Goal: Task Accomplishment & Management: Manage account settings

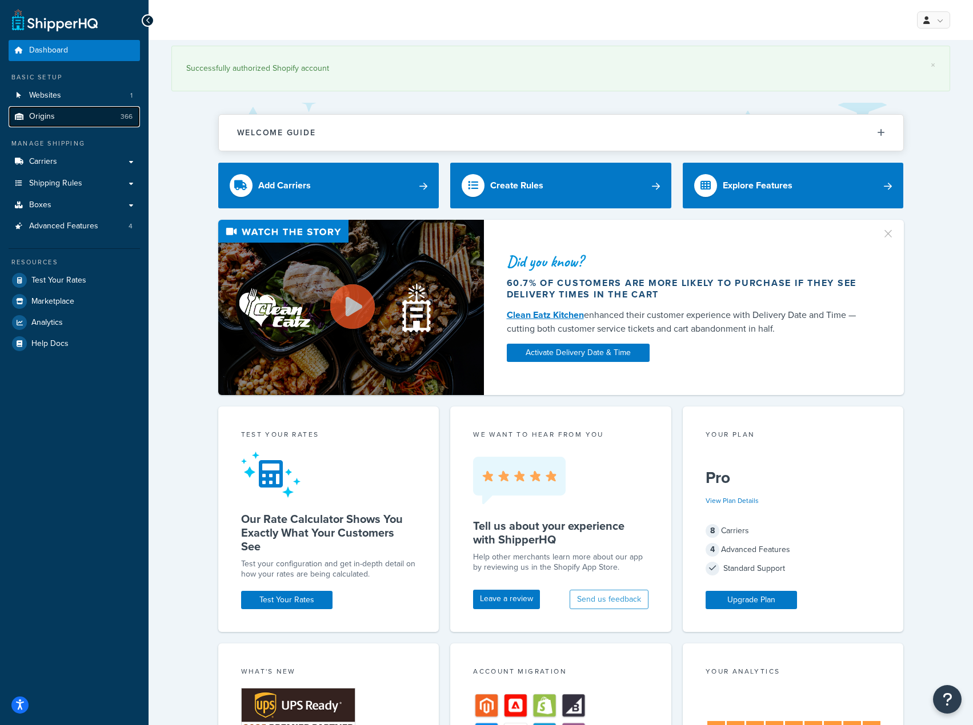
click at [62, 121] on link "Origins 366" at bounding box center [74, 116] width 131 height 21
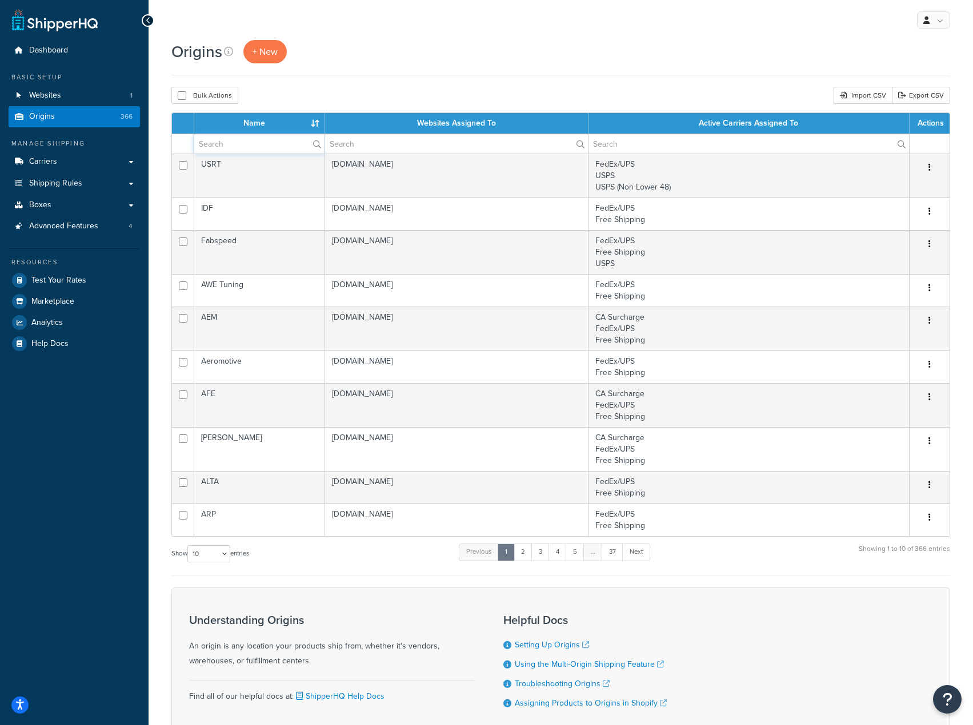
click at [228, 142] on input "text" at bounding box center [259, 143] width 130 height 19
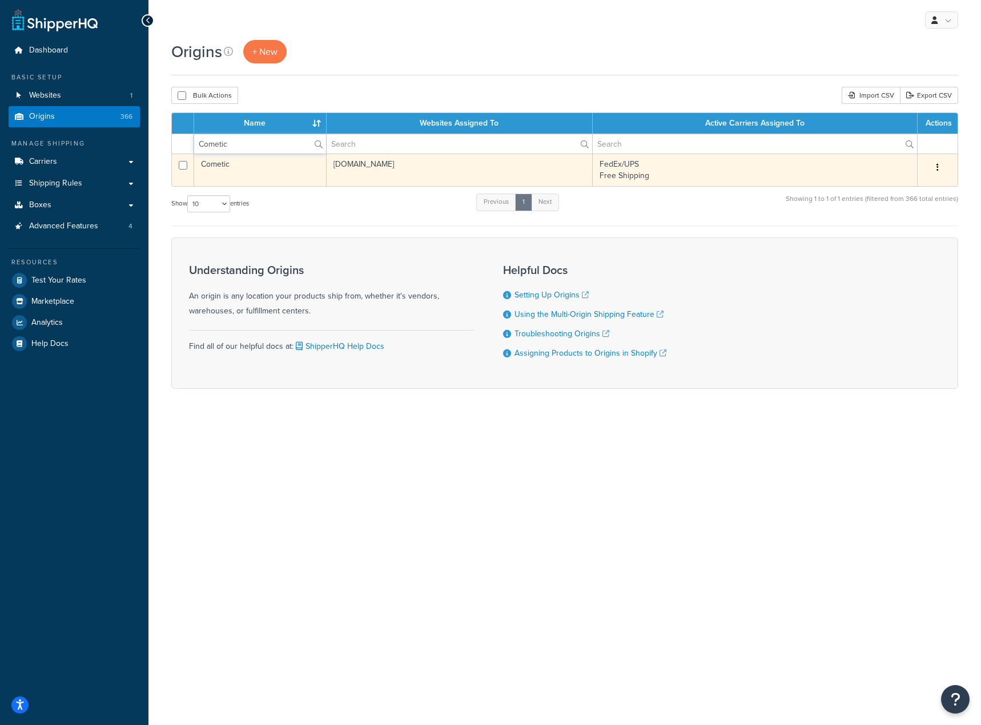
type input "Cometic"
click at [260, 172] on td "Cometic" at bounding box center [260, 170] width 133 height 33
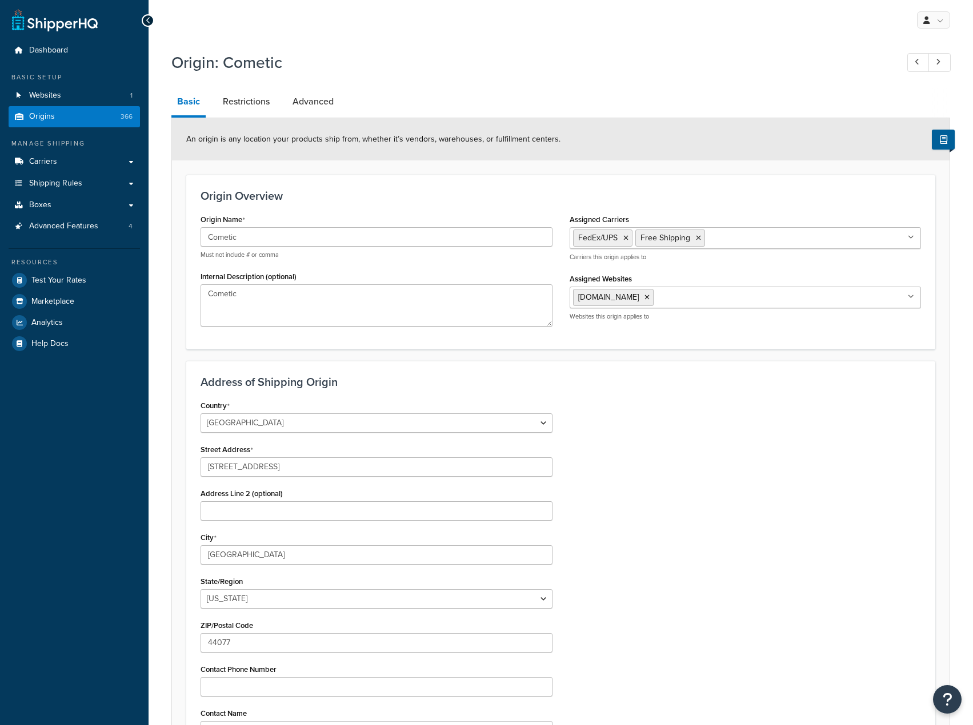
select select "35"
click at [249, 93] on link "Restrictions" at bounding box center [246, 101] width 58 height 27
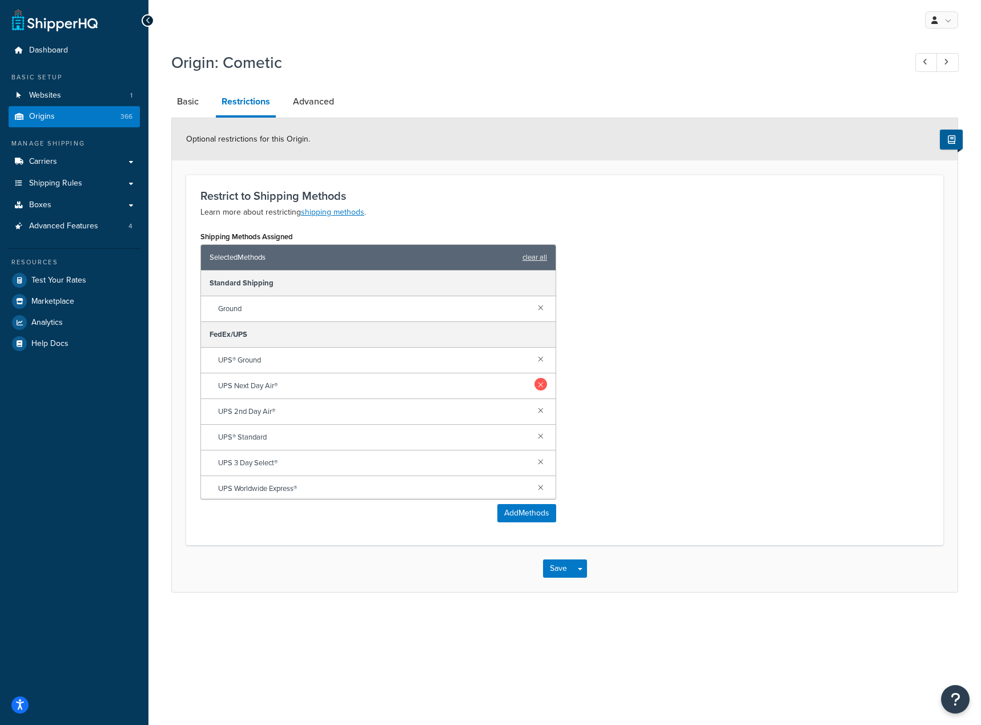
click at [538, 383] on link at bounding box center [541, 384] width 13 height 13
click at [535, 412] on link at bounding box center [541, 410] width 13 height 13
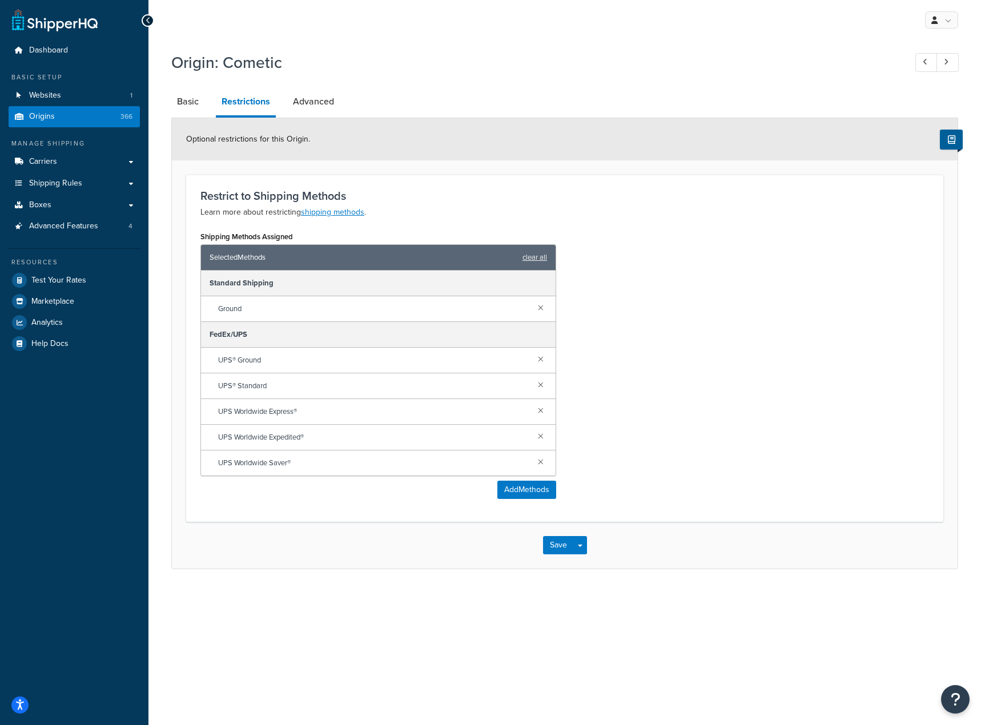
click at [535, 412] on link at bounding box center [541, 410] width 13 height 13
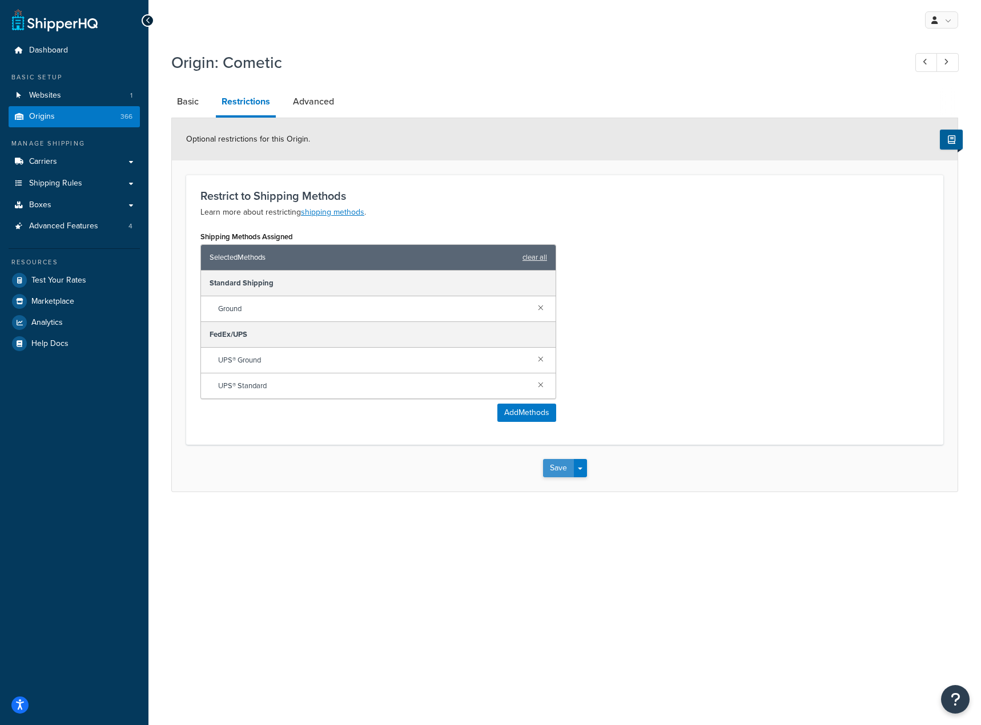
click at [561, 474] on button "Save" at bounding box center [558, 468] width 31 height 18
